Goal: Information Seeking & Learning: Check status

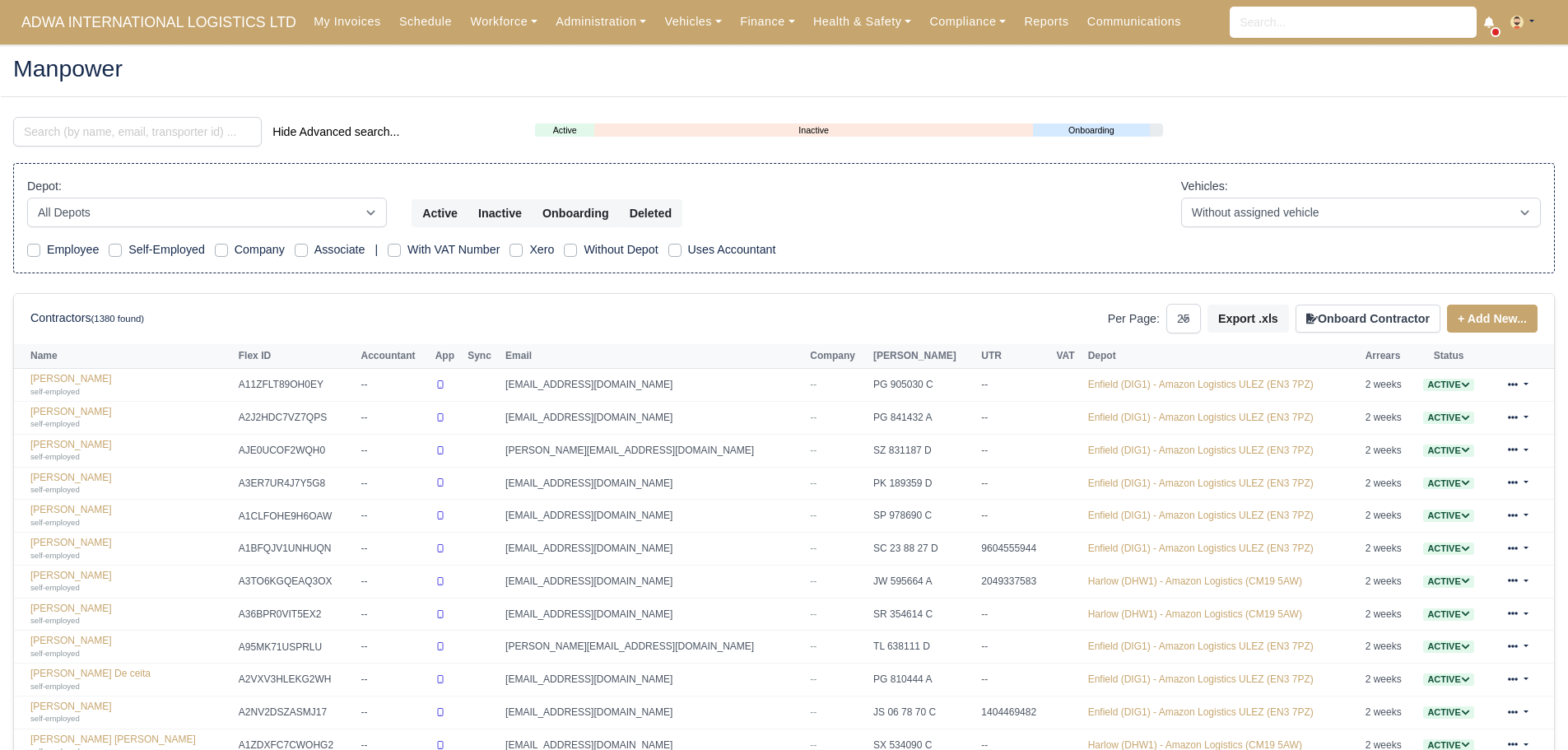
select select "25"
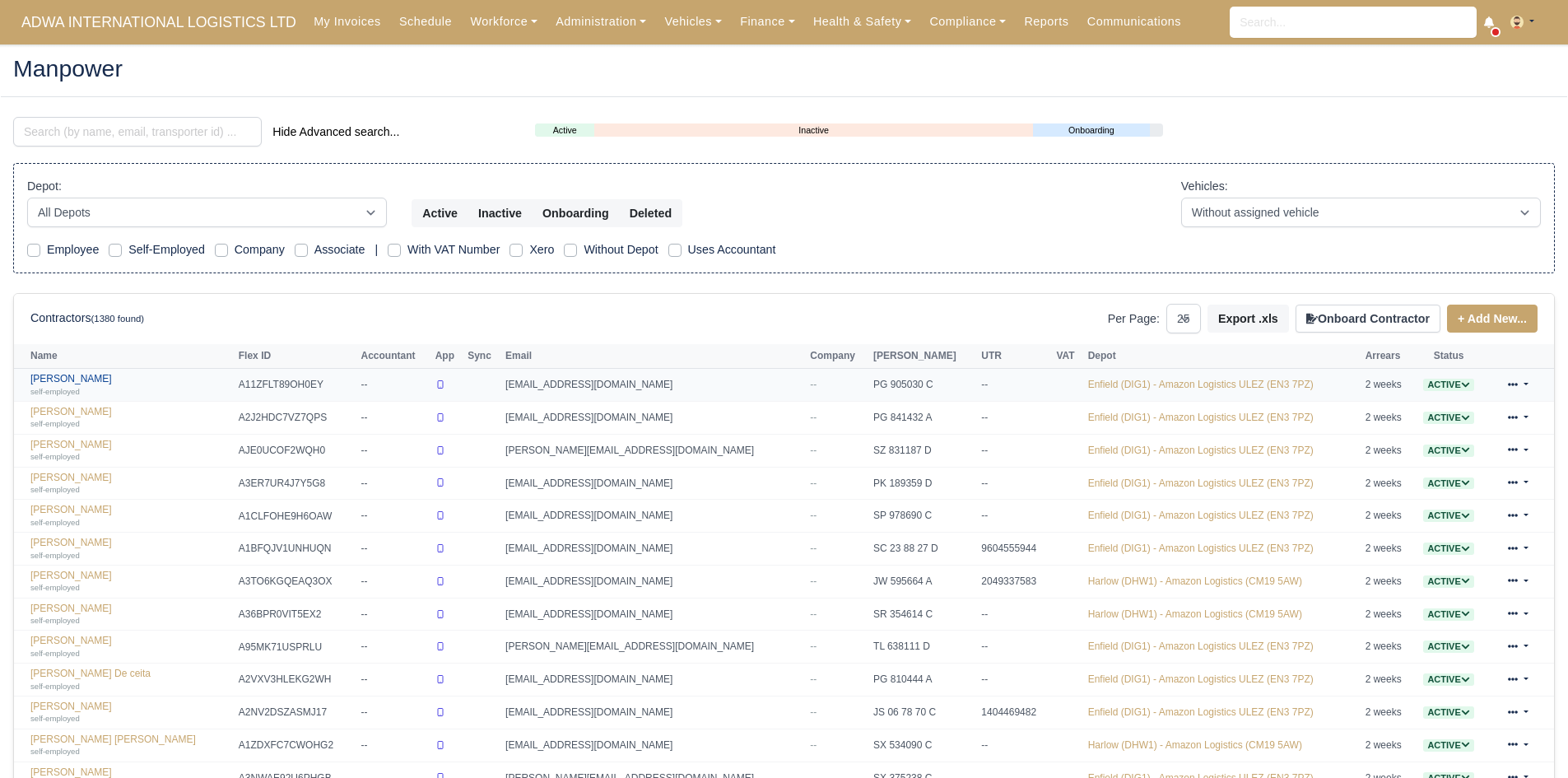
click at [66, 382] on link "[PERSON_NAME] self-employed" at bounding box center [130, 385] width 200 height 23
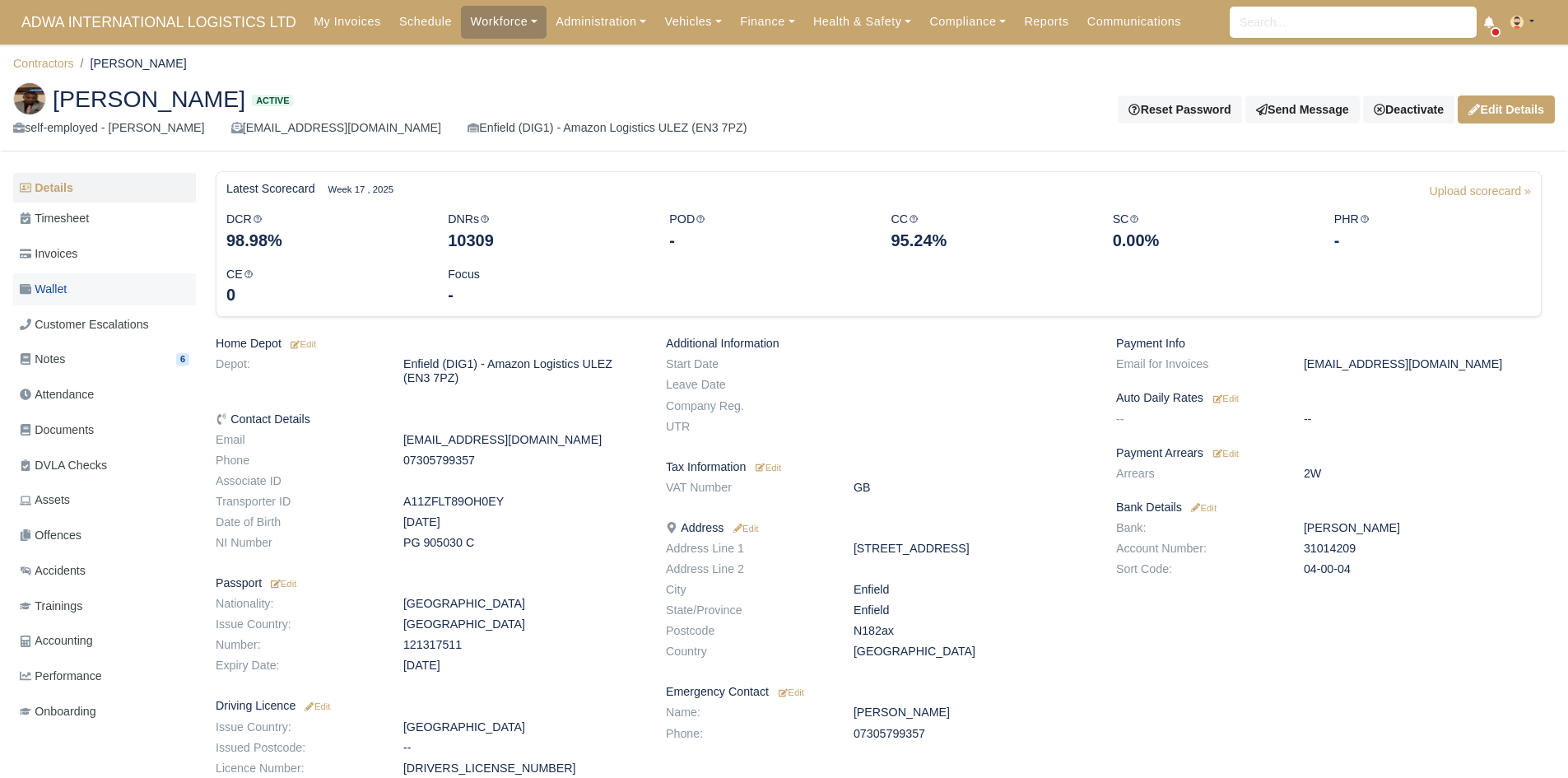
click at [91, 287] on link "Wallet" at bounding box center [104, 289] width 183 height 32
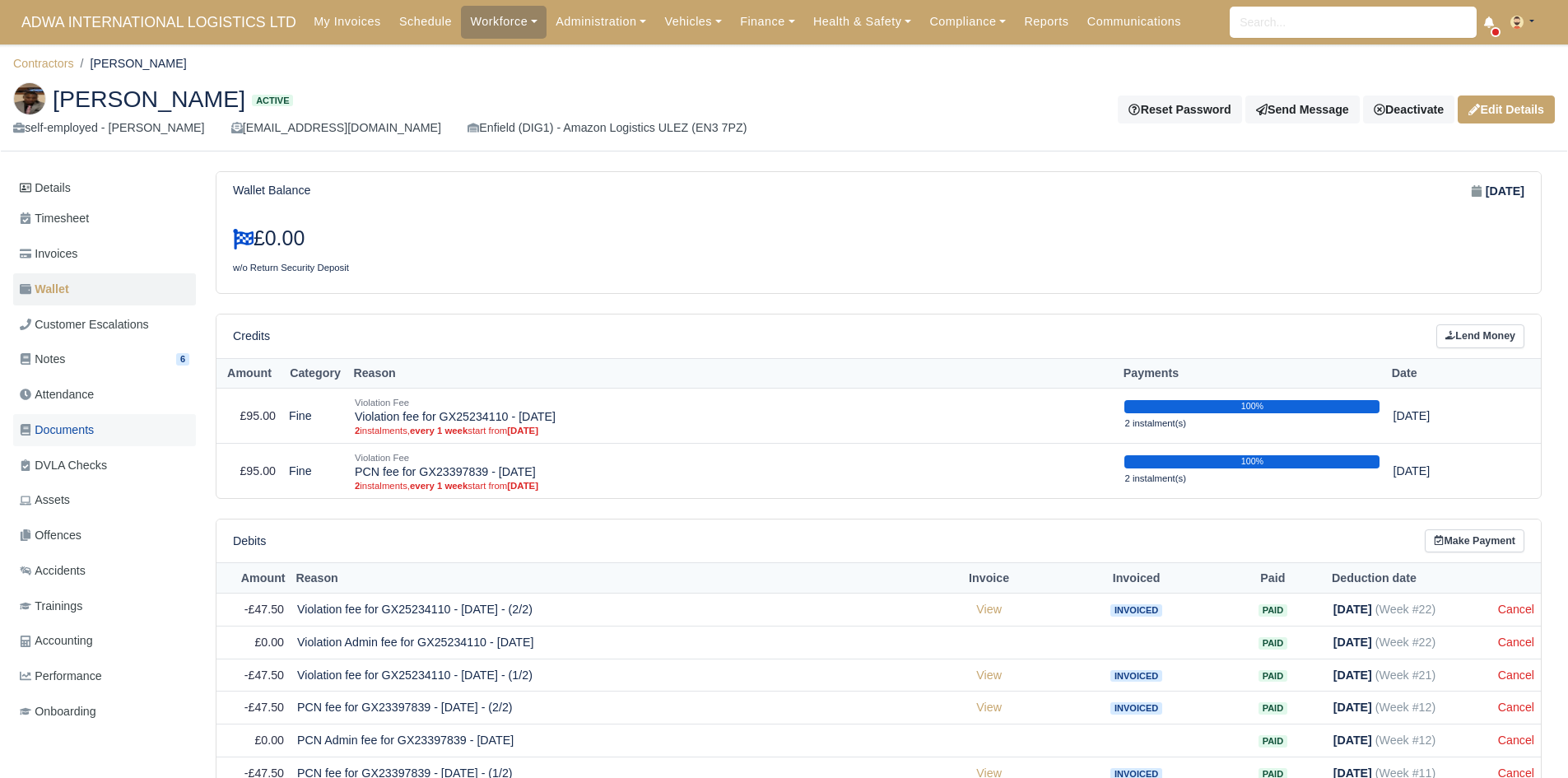
click at [112, 429] on link "Documents" at bounding box center [104, 430] width 183 height 32
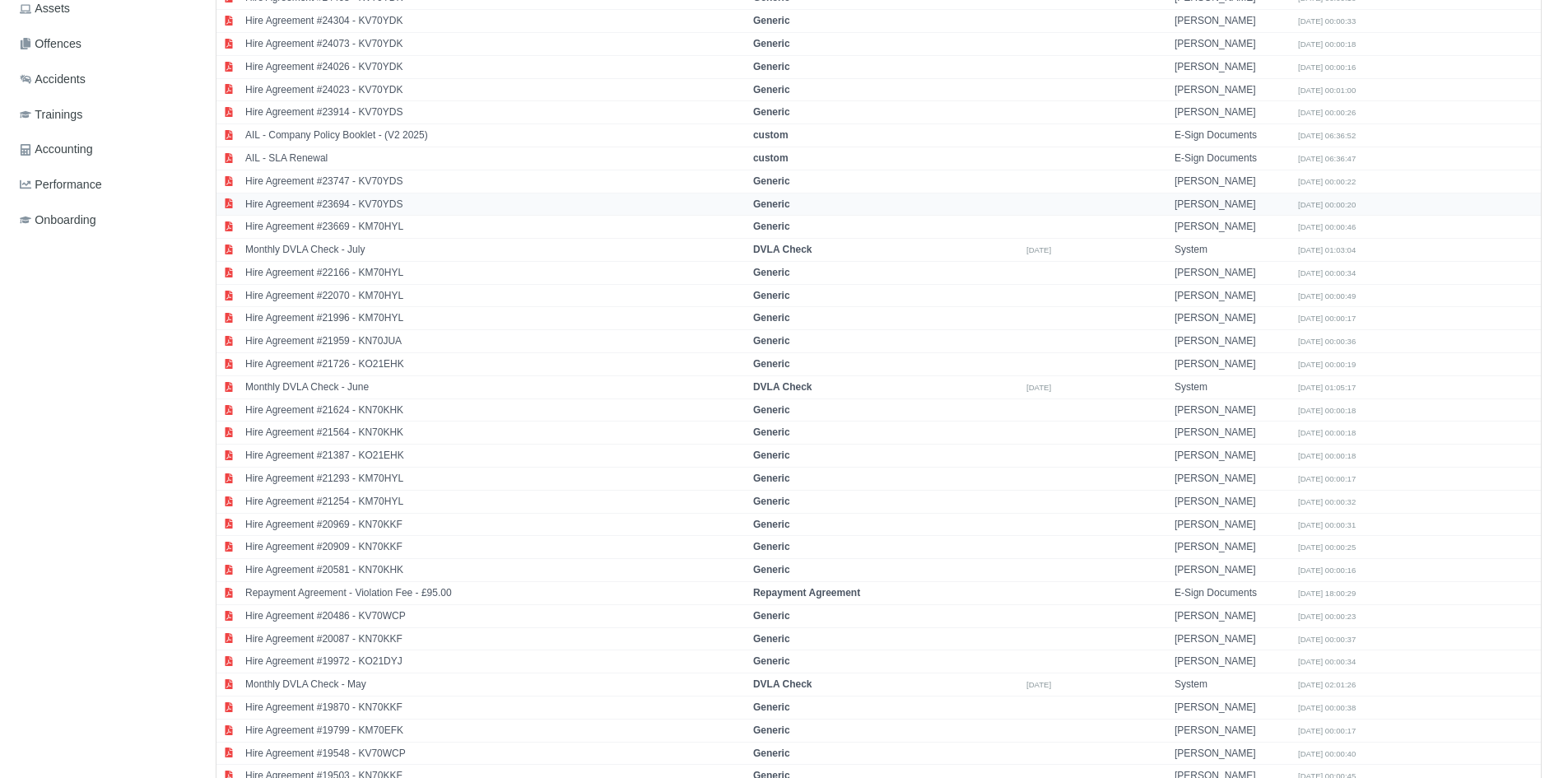
scroll to position [492, 0]
click at [585, 593] on td "Repayment Agreement - Violation Fee - £95.00" at bounding box center [495, 593] width 508 height 23
select select "repayment-agreement"
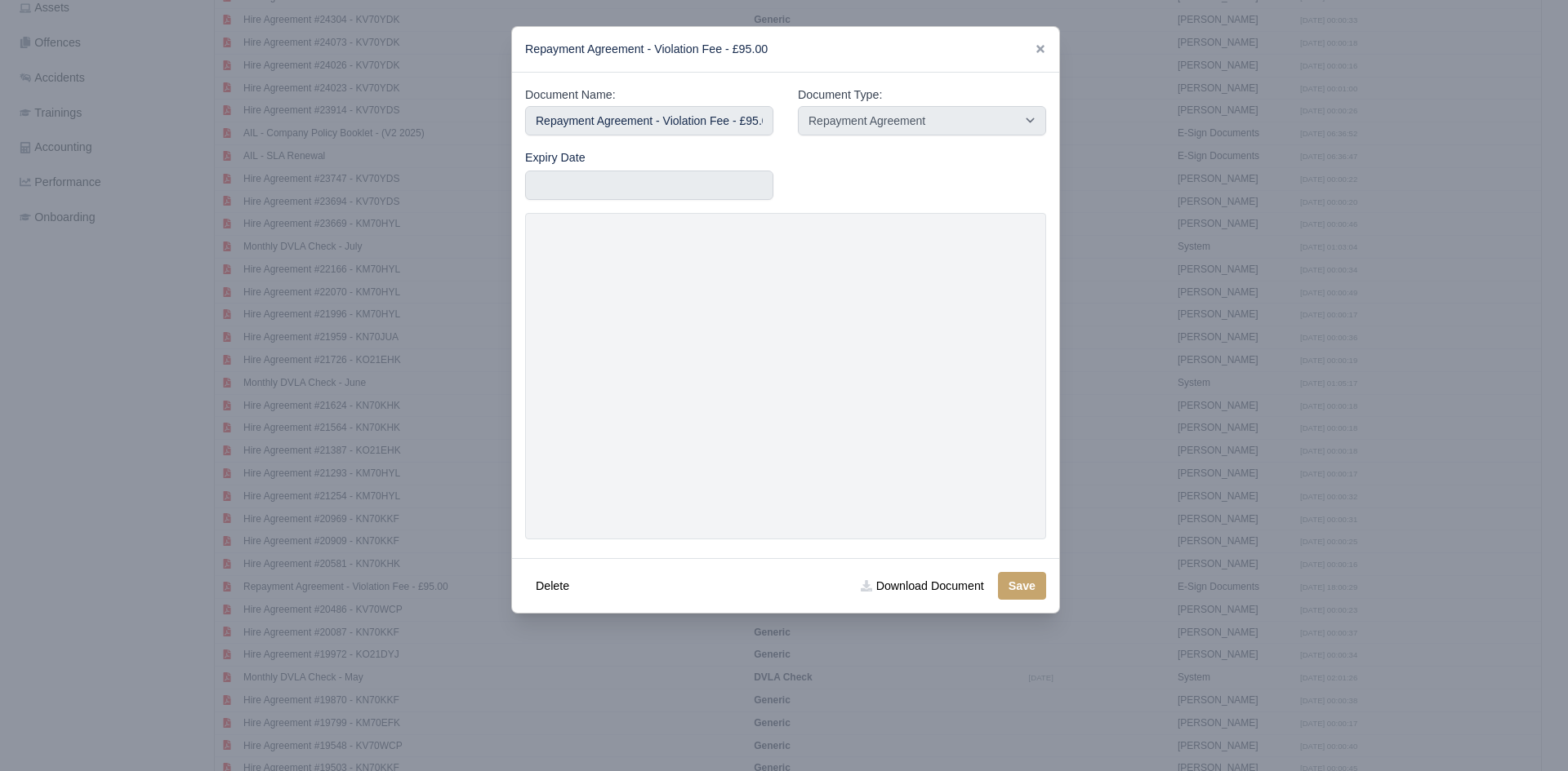
click at [1170, 202] on div at bounding box center [784, 385] width 1568 height 771
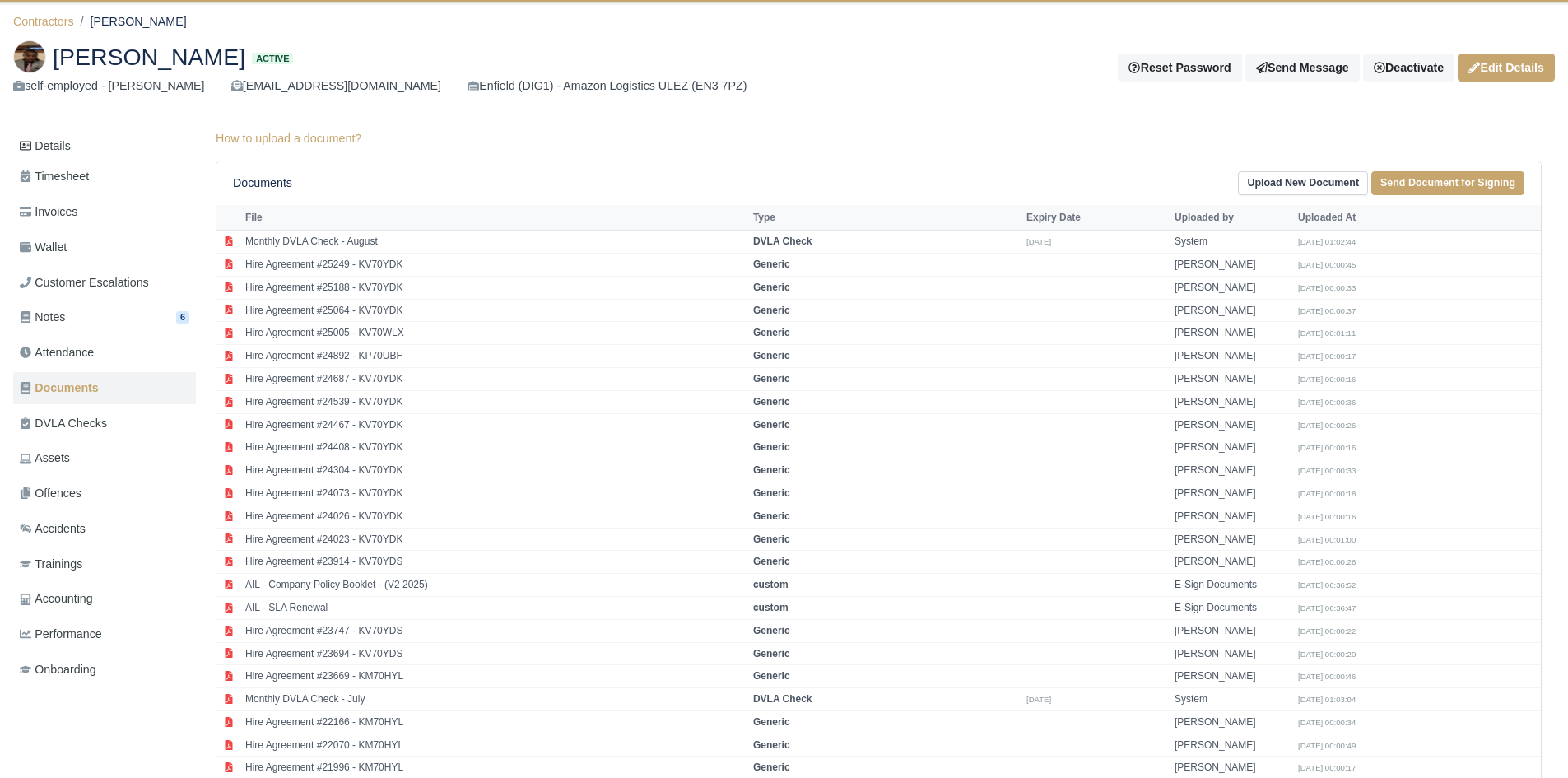
scroll to position [0, 0]
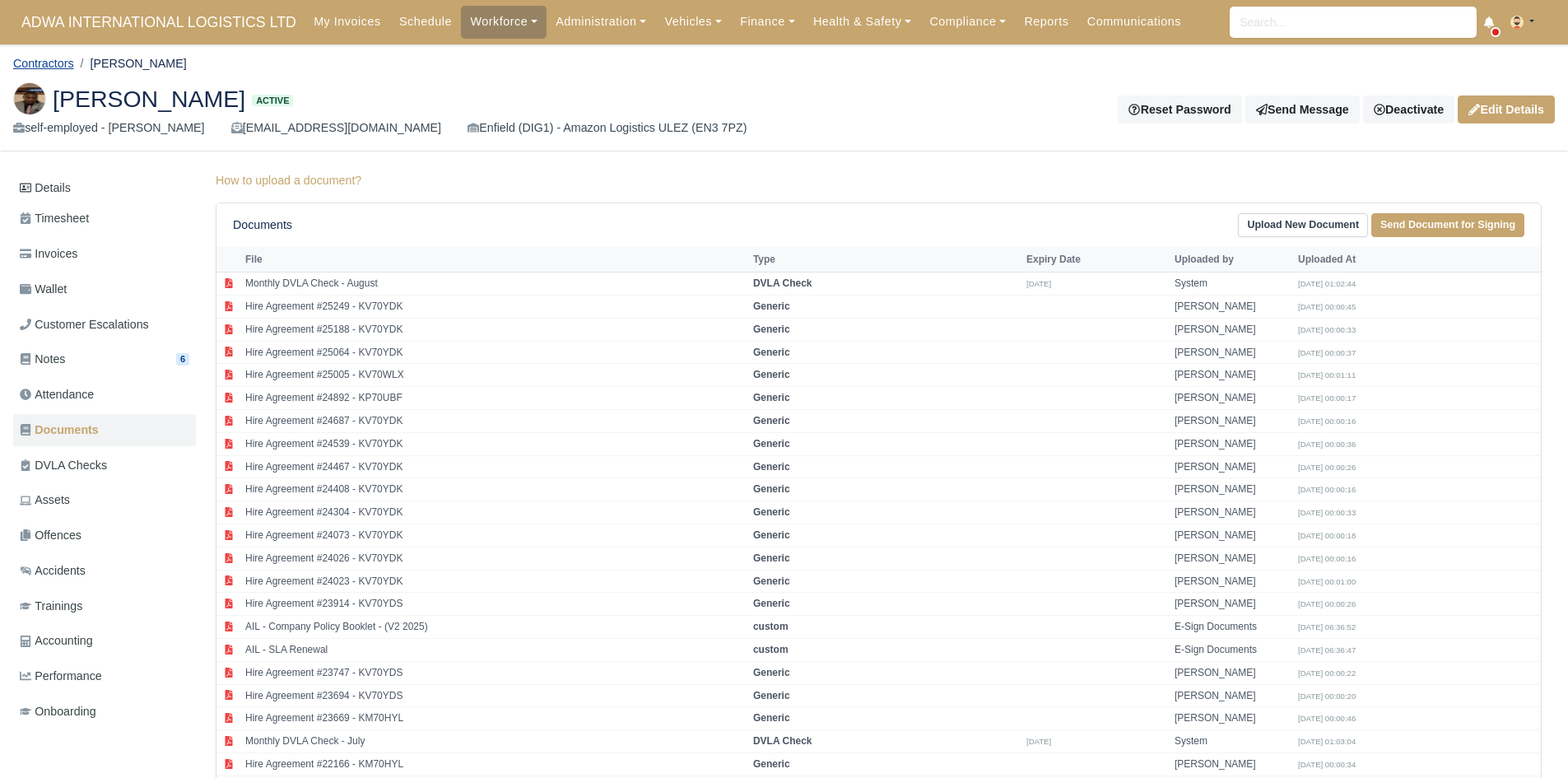
click at [65, 68] on link "Contractors" at bounding box center [43, 63] width 61 height 13
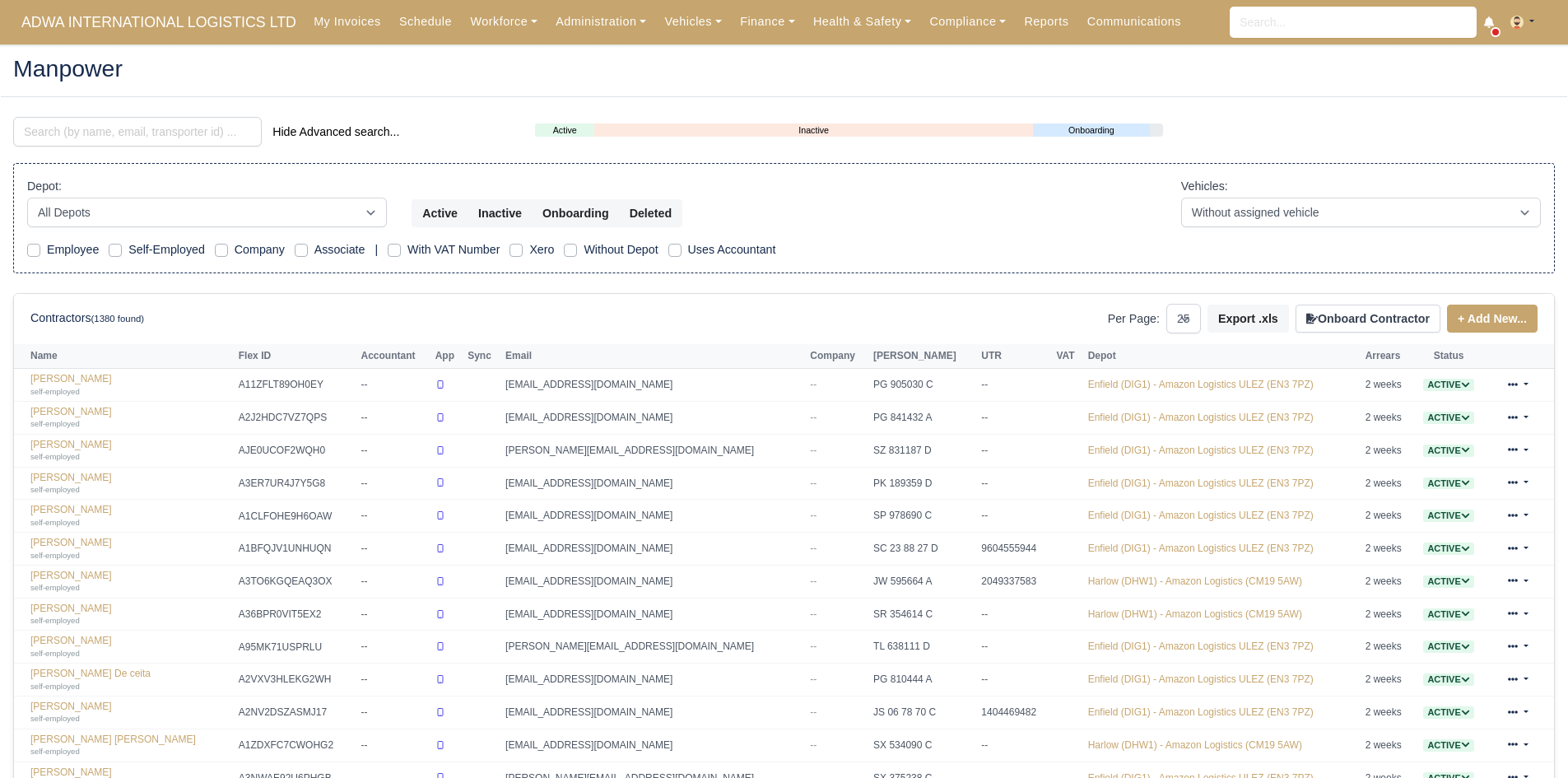
select select "25"
